Goal: Task Accomplishment & Management: Manage account settings

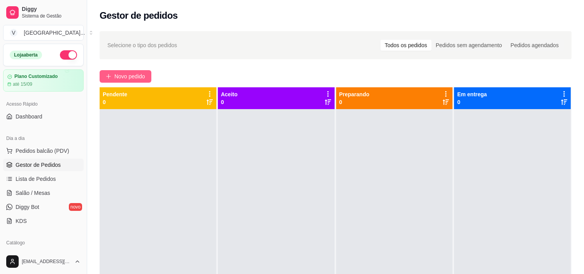
click at [106, 74] on icon "plus" at bounding box center [108, 76] width 5 height 5
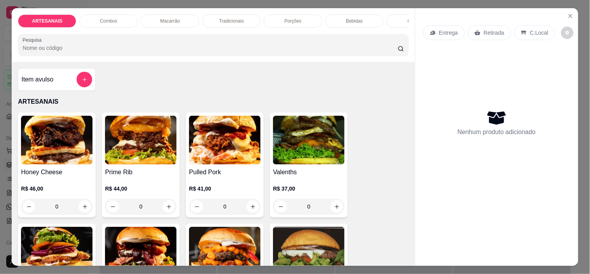
click at [448, 31] on p "Entrega" at bounding box center [448, 33] width 19 height 8
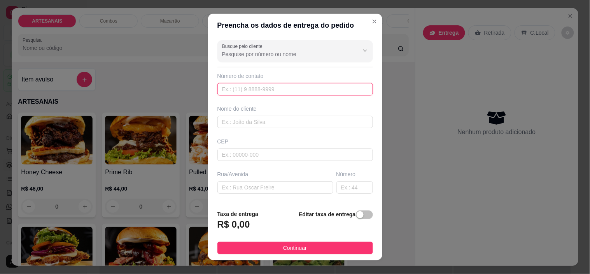
click at [289, 86] on input "text" at bounding box center [295, 89] width 156 height 12
type input "[PHONE_NUMBER]"
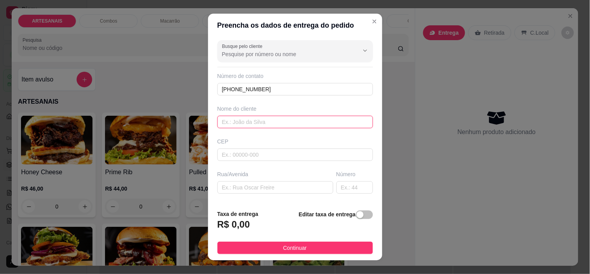
click at [296, 116] on input "text" at bounding box center [295, 122] width 156 height 12
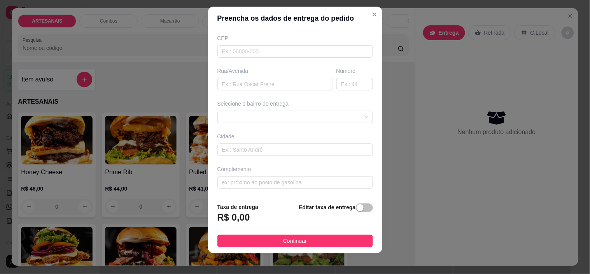
scroll to position [11, 0]
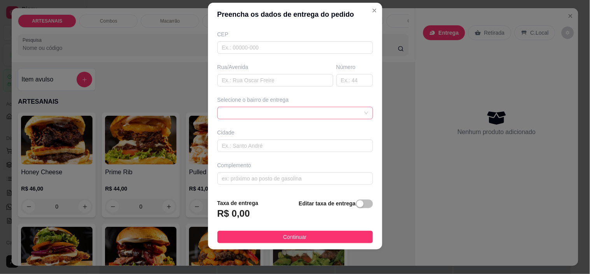
click at [348, 114] on span at bounding box center [295, 113] width 146 height 12
type input "[PERSON_NAME]"
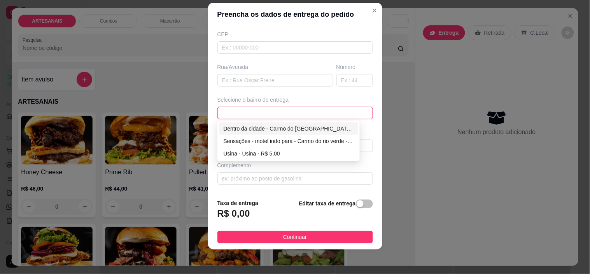
click at [250, 126] on div "Dentro da cidade - Carmo do [GEOGRAPHIC_DATA] - R$ 2,00" at bounding box center [289, 128] width 130 height 9
type input "Carmo do [GEOGRAPHIC_DATA]"
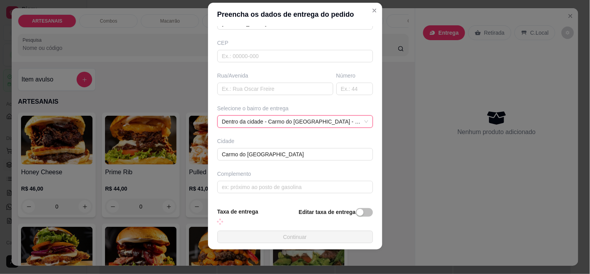
scroll to position [96, 0]
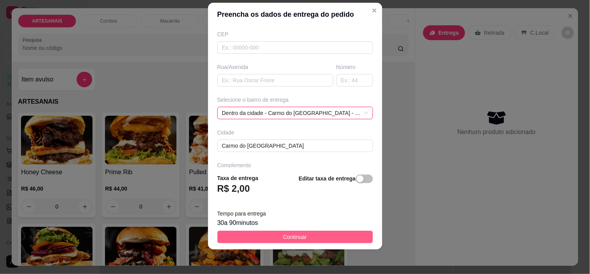
click at [317, 235] on button "Continuar" at bounding box center [295, 236] width 156 height 12
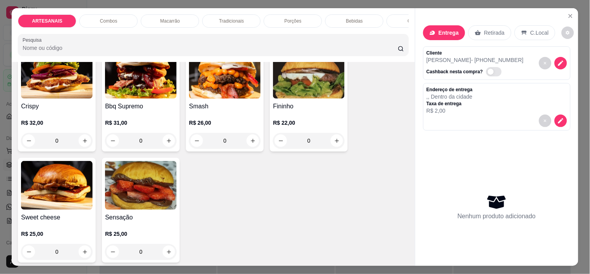
scroll to position [130, 0]
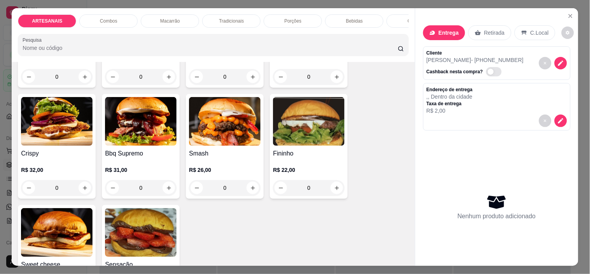
click at [242, 190] on div "0" at bounding box center [225, 188] width 72 height 16
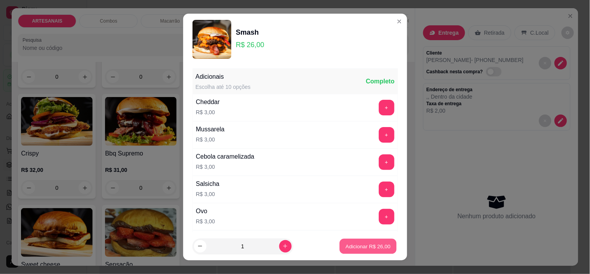
click at [363, 245] on p "Adicionar R$ 26,00" at bounding box center [368, 245] width 45 height 7
type input "1"
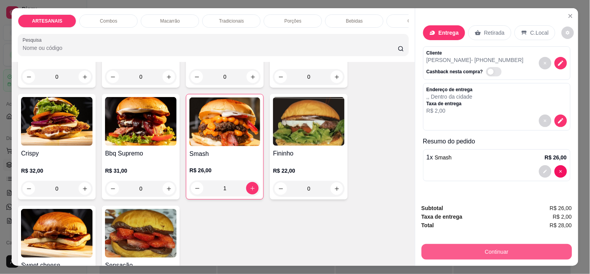
click at [534, 247] on button "Continuar" at bounding box center [497, 252] width 151 height 16
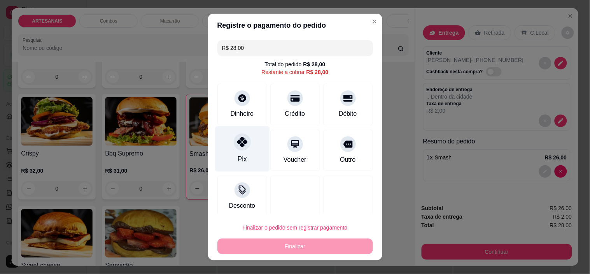
click at [235, 147] on div at bounding box center [242, 141] width 17 height 17
type input "R$ 0,00"
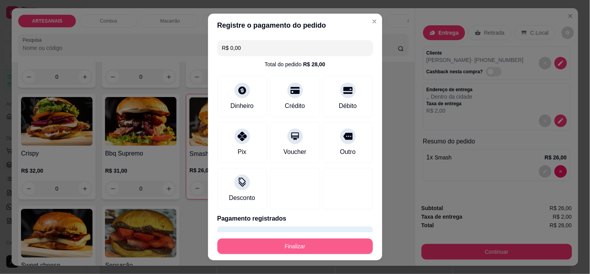
click at [274, 249] on button "Finalizar" at bounding box center [295, 246] width 156 height 16
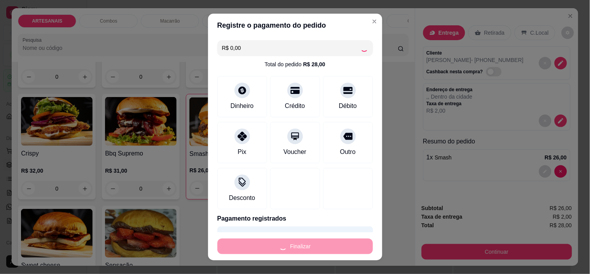
type input "0"
type input "-R$ 28,00"
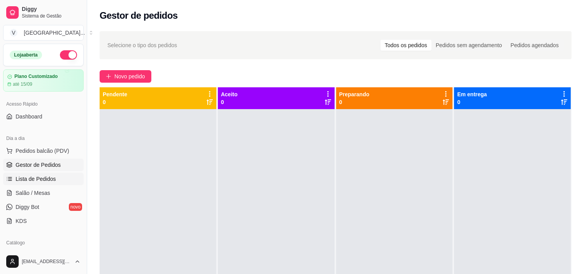
drag, startPoint x: 52, startPoint y: 180, endPoint x: 63, endPoint y: 183, distance: 11.0
click at [52, 180] on span "Lista de Pedidos" at bounding box center [36, 179] width 40 height 8
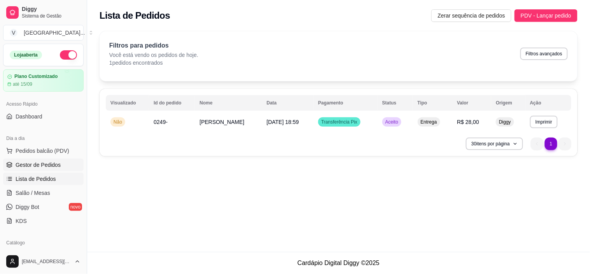
click at [42, 163] on span "Gestor de Pedidos" at bounding box center [38, 165] width 45 height 8
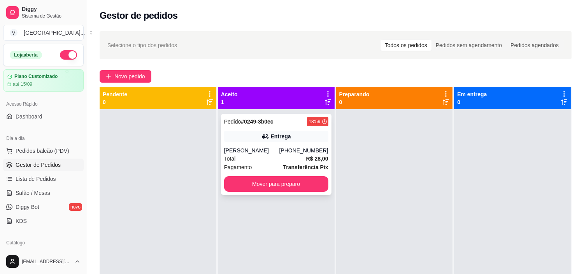
click at [300, 158] on div "Total R$ 28,00" at bounding box center [276, 158] width 104 height 9
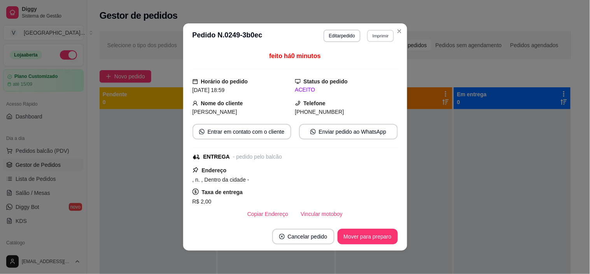
click at [378, 38] on button "Imprimir" at bounding box center [380, 36] width 27 height 12
click at [363, 58] on button "IMPRESSORA" at bounding box center [364, 63] width 54 height 12
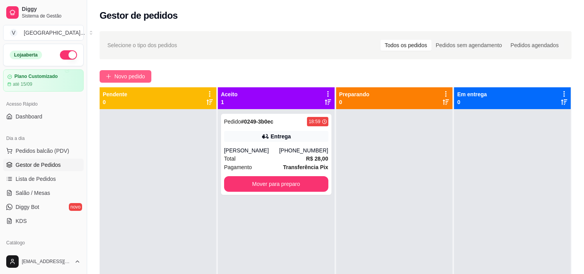
click at [125, 78] on span "Novo pedido" at bounding box center [129, 76] width 31 height 9
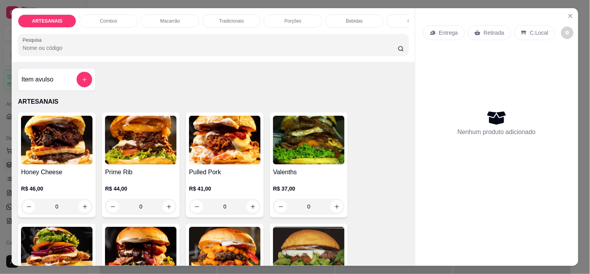
click at [446, 30] on p "Entrega" at bounding box center [448, 33] width 19 height 8
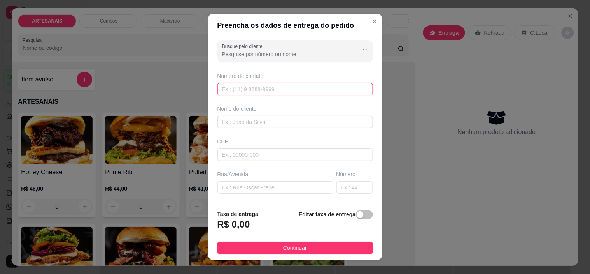
click at [270, 87] on input "text" at bounding box center [295, 89] width 156 height 12
type input "[PHONE_NUMBER]"
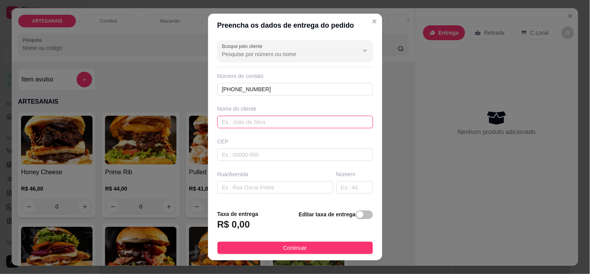
click at [284, 118] on input "text" at bounding box center [295, 122] width 156 height 12
click at [250, 123] on input "text" at bounding box center [295, 122] width 156 height 12
type input "Ana"
click at [307, 125] on input "Ana" at bounding box center [295, 122] width 156 height 12
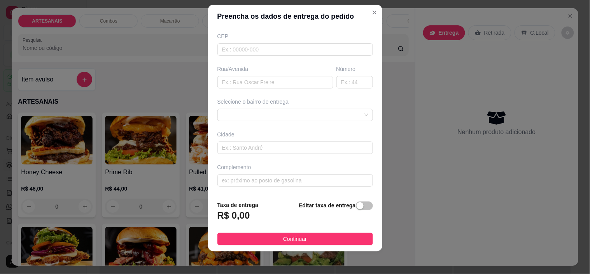
scroll to position [11, 0]
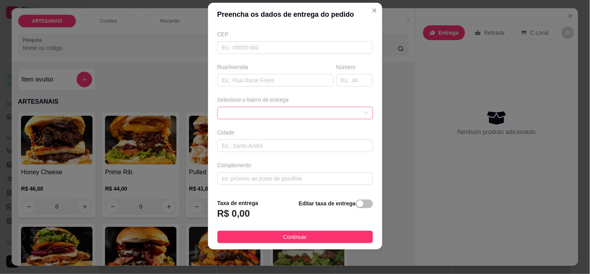
click at [324, 109] on span at bounding box center [295, 113] width 146 height 12
type input "[PERSON_NAME]"
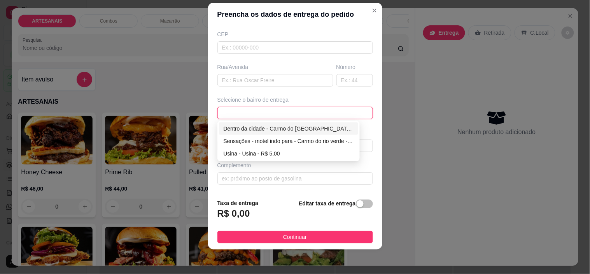
click at [255, 128] on div "Dentro da cidade - Carmo do [GEOGRAPHIC_DATA] - R$ 2,00" at bounding box center [289, 128] width 130 height 9
type input "Carmo do [GEOGRAPHIC_DATA]"
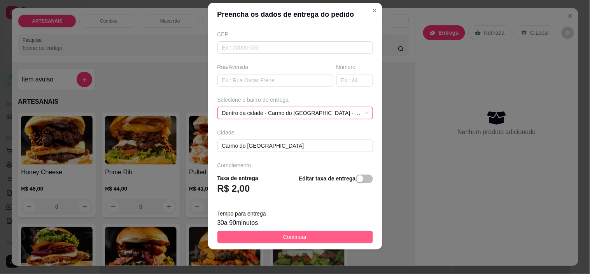
click at [308, 236] on button "Continuar" at bounding box center [295, 236] width 156 height 12
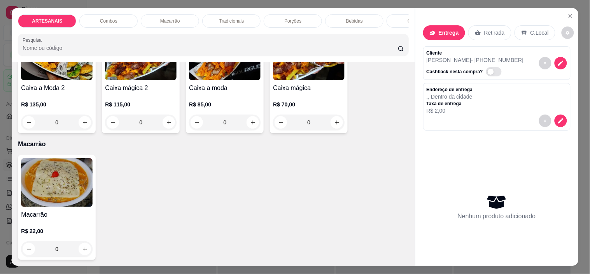
scroll to position [475, 0]
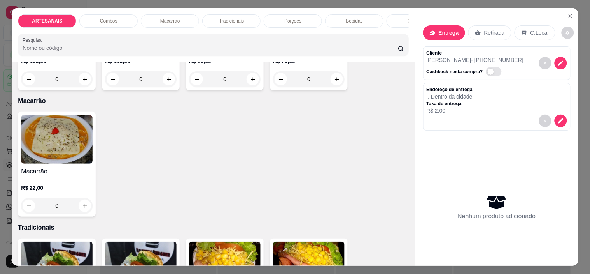
click at [82, 207] on div "0" at bounding box center [57, 206] width 72 height 16
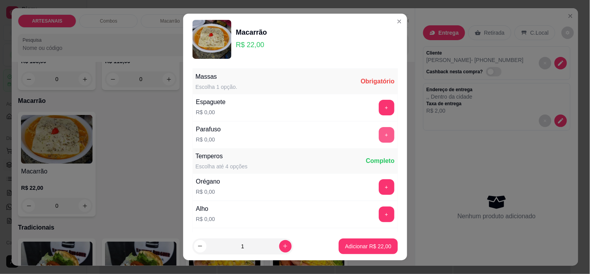
click at [379, 136] on button "+" at bounding box center [387, 135] width 16 height 16
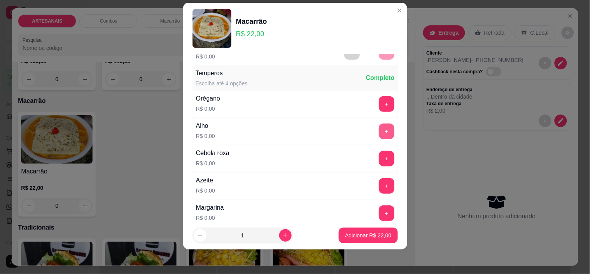
scroll to position [83, 0]
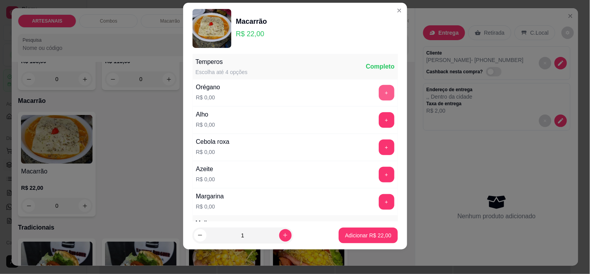
click at [379, 94] on button "+" at bounding box center [387, 93] width 16 height 16
click at [379, 123] on button "+" at bounding box center [386, 119] width 15 height 15
click at [379, 176] on button "+" at bounding box center [386, 174] width 15 height 15
click at [344, 168] on div "- 1 +" at bounding box center [369, 175] width 56 height 16
click at [344, 173] on button "-" at bounding box center [351, 174] width 15 height 15
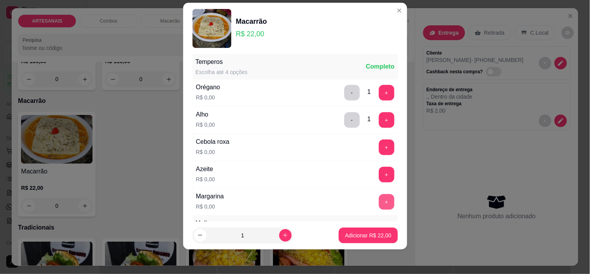
click at [379, 205] on button "+" at bounding box center [387, 202] width 16 height 16
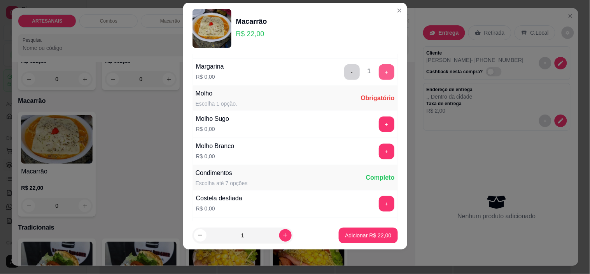
scroll to position [256, 0]
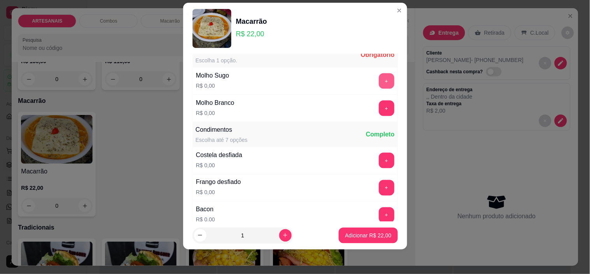
click at [379, 79] on button "+" at bounding box center [387, 81] width 16 height 16
click at [379, 104] on button "+" at bounding box center [387, 108] width 16 height 16
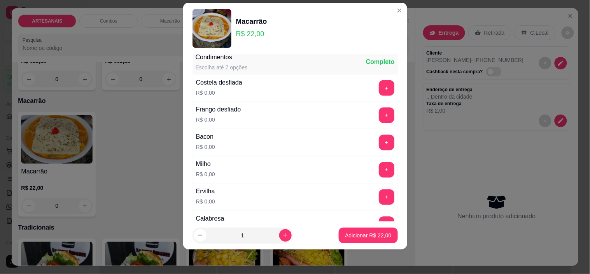
scroll to position [343, 0]
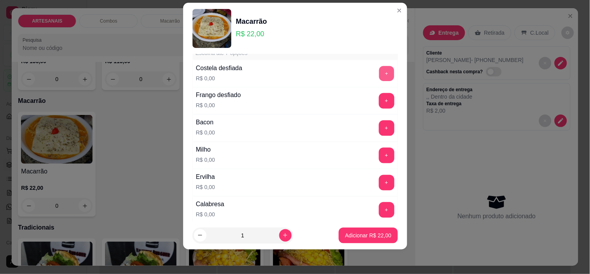
click at [379, 75] on button "+" at bounding box center [386, 73] width 15 height 15
click at [379, 130] on button "+" at bounding box center [386, 128] width 15 height 15
click at [379, 160] on button "+" at bounding box center [386, 155] width 15 height 15
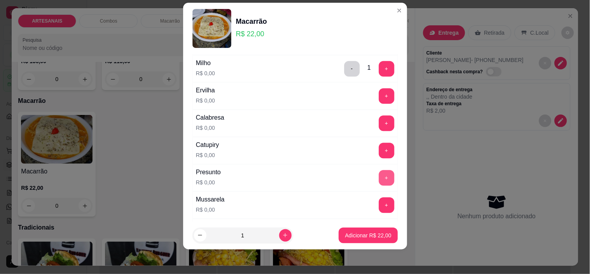
scroll to position [472, 0]
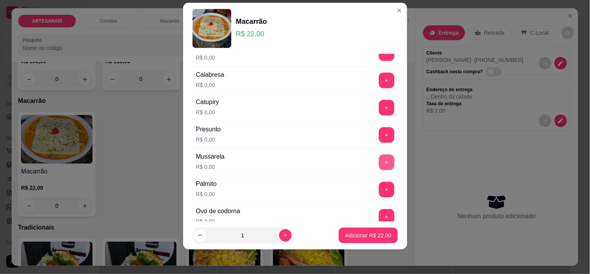
click at [379, 158] on button "+" at bounding box center [387, 162] width 16 height 16
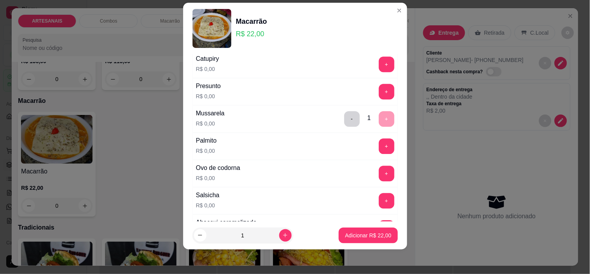
scroll to position [559, 0]
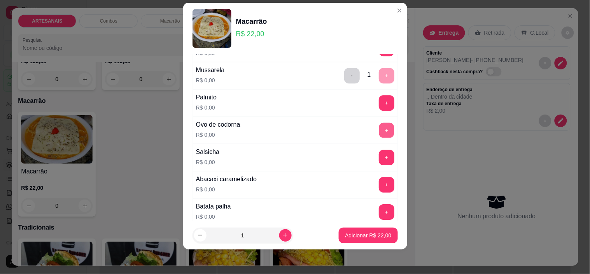
click at [379, 132] on button "+" at bounding box center [386, 130] width 15 height 15
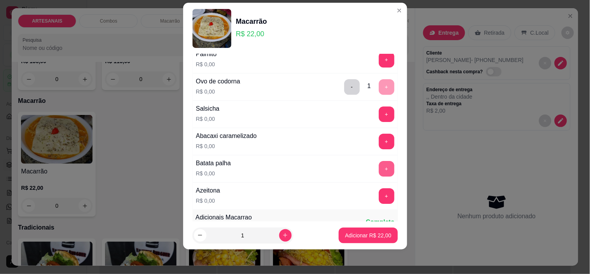
click at [379, 164] on button "+" at bounding box center [387, 169] width 16 height 16
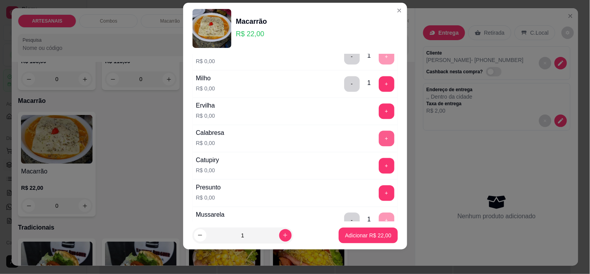
scroll to position [429, 0]
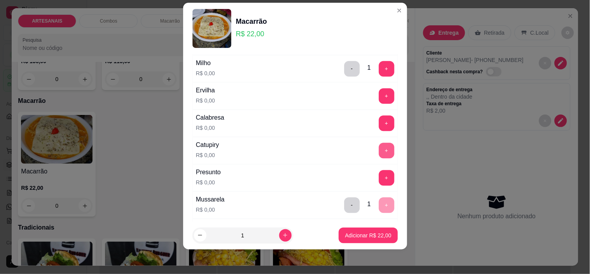
click at [379, 153] on button "+" at bounding box center [387, 151] width 16 height 16
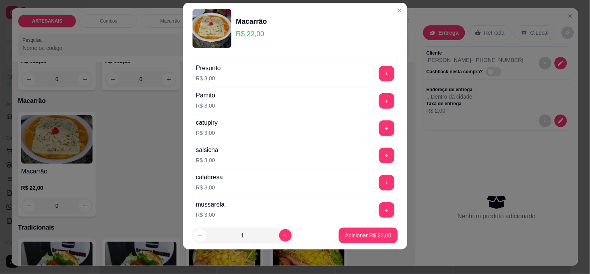
scroll to position [948, 0]
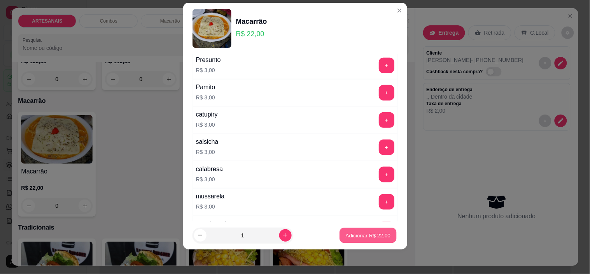
click at [373, 234] on p "Adicionar R$ 22,00" at bounding box center [368, 234] width 45 height 7
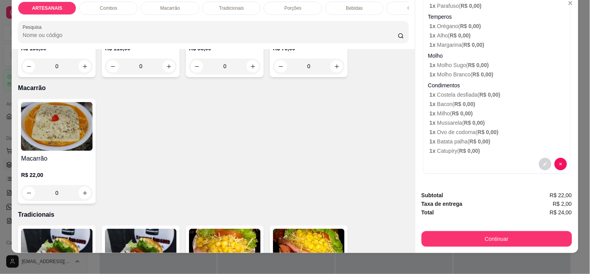
scroll to position [20, 0]
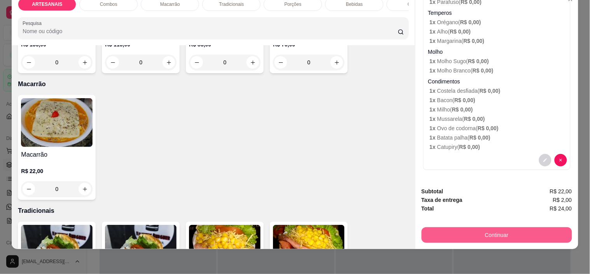
click at [481, 227] on button "Continuar" at bounding box center [497, 235] width 151 height 16
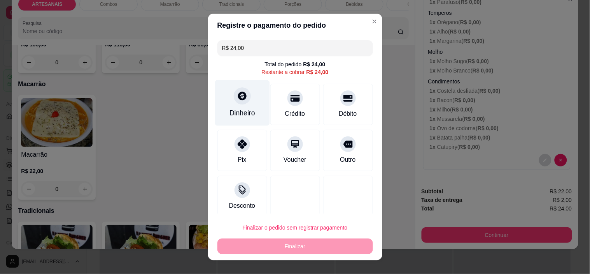
click at [237, 101] on icon at bounding box center [242, 96] width 10 height 10
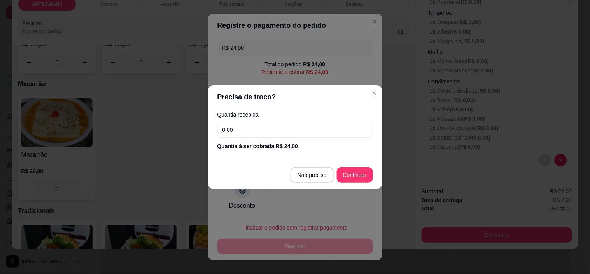
click at [271, 131] on input "0,00" at bounding box center [295, 130] width 156 height 16
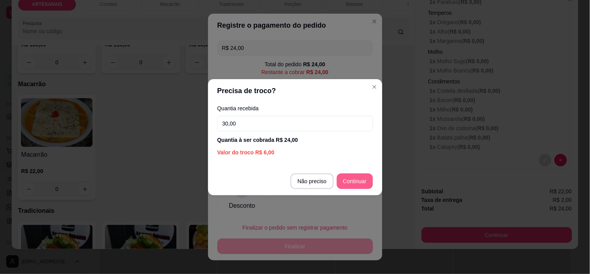
type input "30,00"
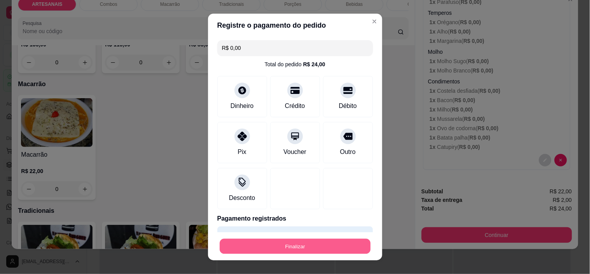
click at [324, 249] on button "Finalizar" at bounding box center [295, 245] width 151 height 15
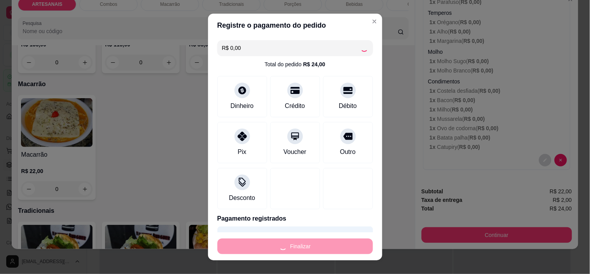
type input "-R$ 24,00"
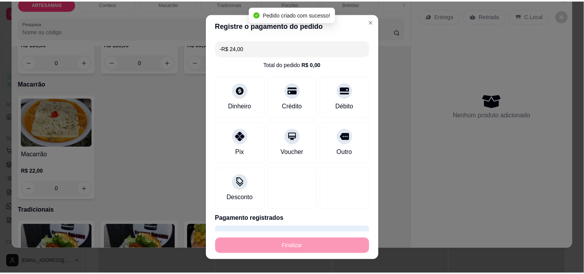
scroll to position [0, 0]
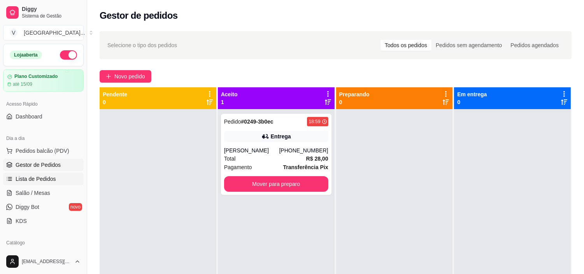
click at [49, 181] on span "Lista de Pedidos" at bounding box center [36, 179] width 40 height 8
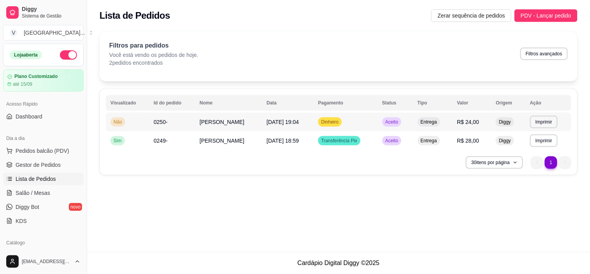
click at [348, 119] on td "Dinheiro" at bounding box center [346, 121] width 64 height 19
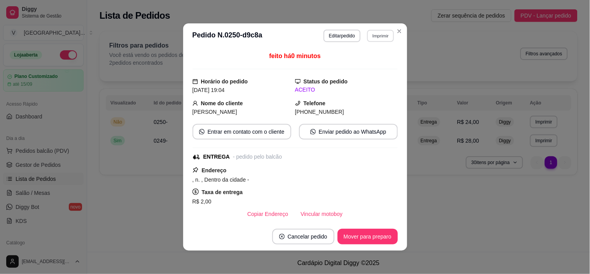
click at [379, 33] on button "Imprimir" at bounding box center [380, 36] width 27 height 12
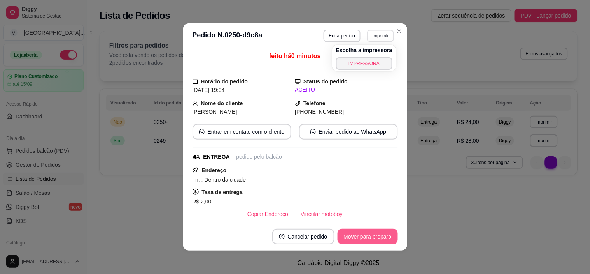
click at [372, 230] on button "Mover para preparo" at bounding box center [368, 236] width 60 height 16
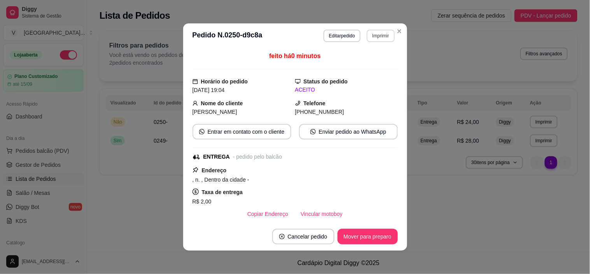
click at [378, 39] on button "Imprimir" at bounding box center [381, 36] width 28 height 12
click at [374, 61] on button "IMPRESSORA" at bounding box center [364, 63] width 54 height 12
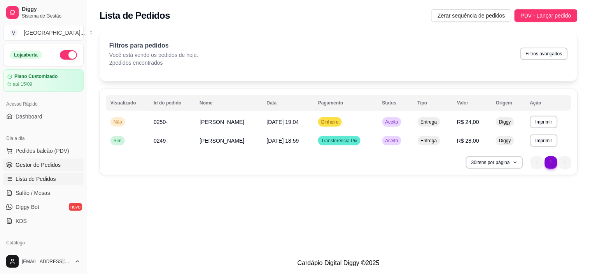
click at [48, 165] on span "Gestor de Pedidos" at bounding box center [38, 165] width 45 height 8
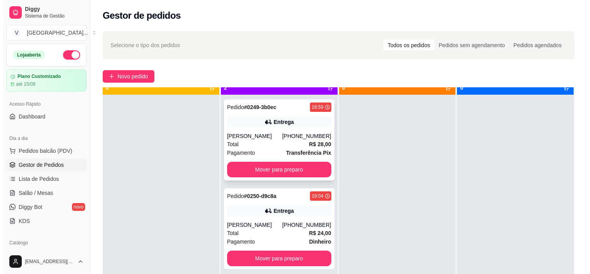
scroll to position [21, 0]
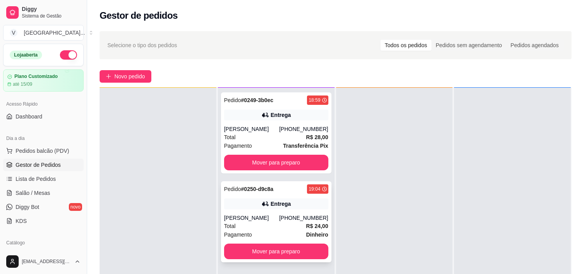
click at [292, 201] on div "Entrega" at bounding box center [276, 203] width 104 height 11
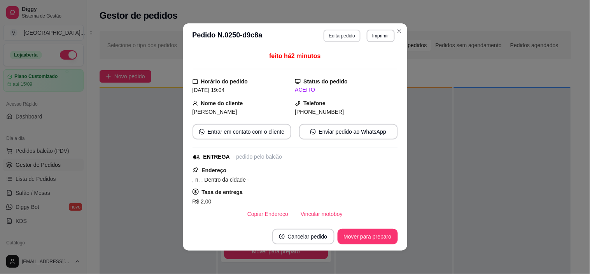
click at [349, 37] on button "Editar pedido" at bounding box center [342, 36] width 37 height 12
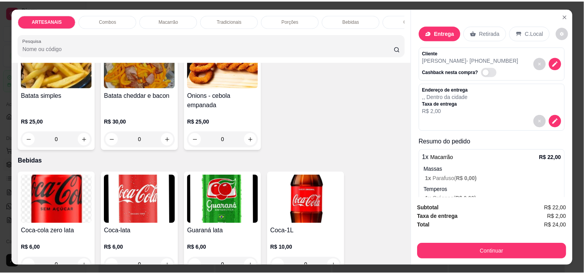
scroll to position [865, 0]
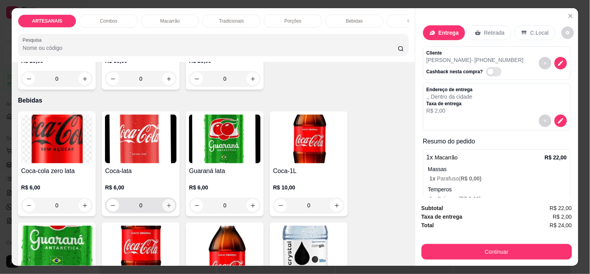
click at [168, 206] on icon "increase-product-quantity" at bounding box center [169, 205] width 6 height 6
type input "1"
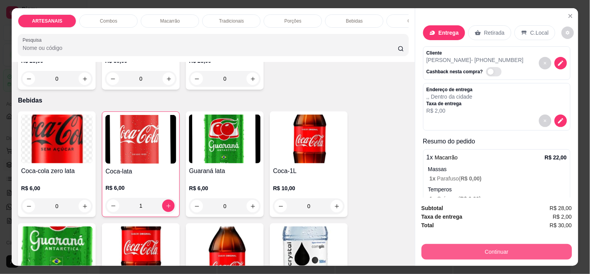
click at [536, 250] on button "Continuar" at bounding box center [497, 252] width 151 height 16
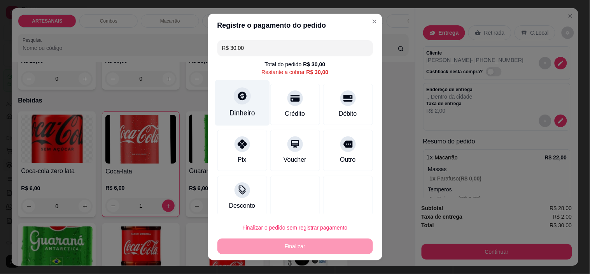
click at [238, 104] on div "Dinheiro" at bounding box center [242, 103] width 55 height 46
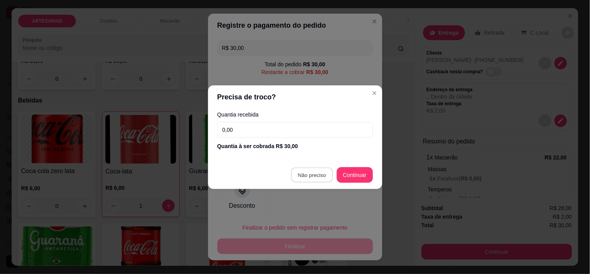
type input "R$ 0,00"
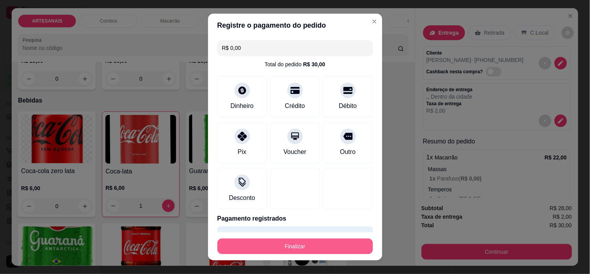
click at [328, 241] on button "Finalizar" at bounding box center [295, 246] width 156 height 16
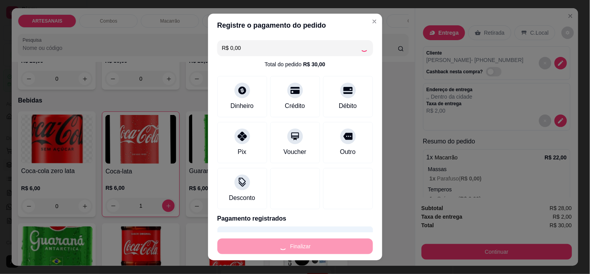
type input "0"
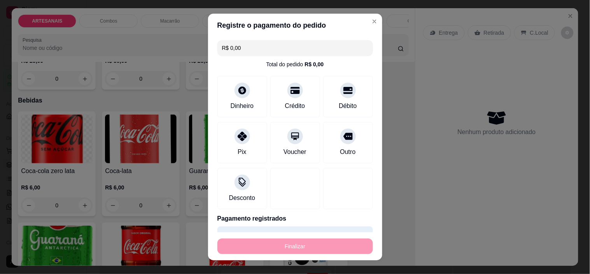
type input "-R$ 30,00"
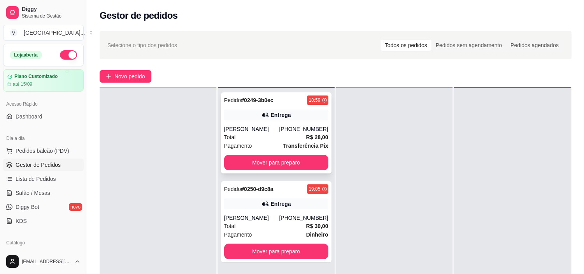
scroll to position [43, 0]
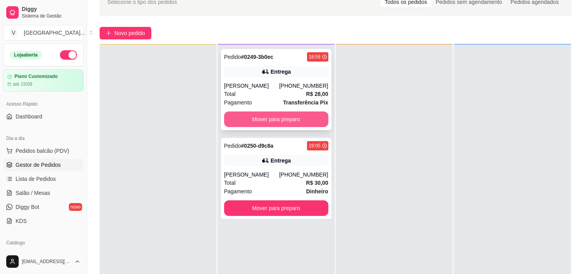
click at [293, 114] on button "Mover para preparo" at bounding box center [276, 119] width 104 height 16
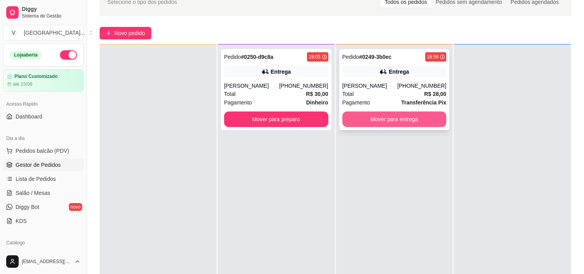
click at [396, 117] on button "Mover para entrega" at bounding box center [394, 119] width 104 height 16
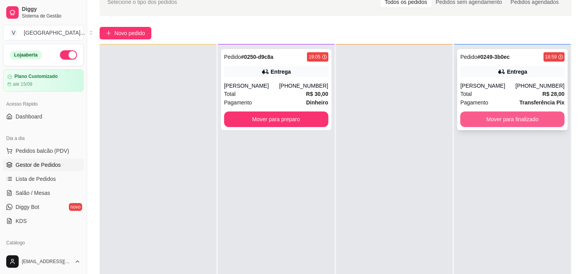
click at [529, 117] on button "Mover para finalizado" at bounding box center [512, 119] width 104 height 16
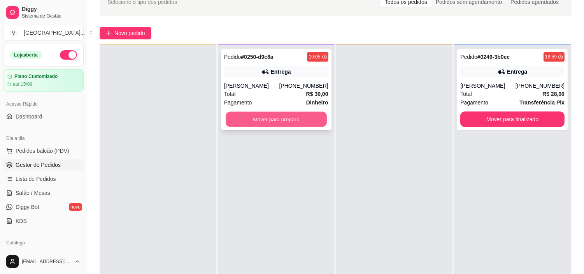
click at [234, 116] on button "Mover para preparo" at bounding box center [276, 119] width 101 height 15
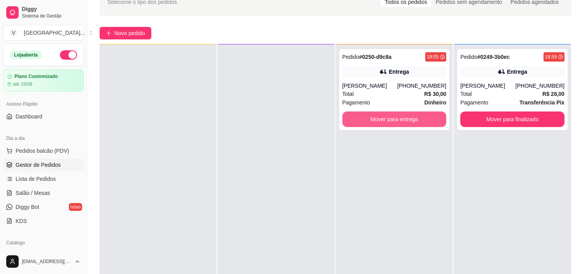
click at [407, 120] on button "Mover para entrega" at bounding box center [394, 119] width 104 height 16
click at [403, 120] on button "Mover para entrega" at bounding box center [394, 119] width 101 height 15
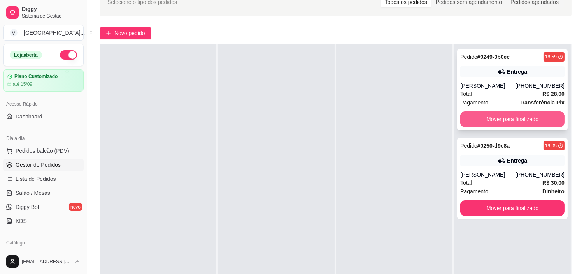
click at [500, 118] on button "Mover para finalizado" at bounding box center [512, 119] width 104 height 16
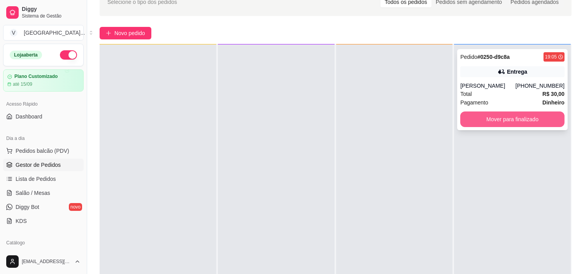
click at [502, 117] on button "Mover para finalizado" at bounding box center [512, 119] width 104 height 16
